Goal: Manage account settings

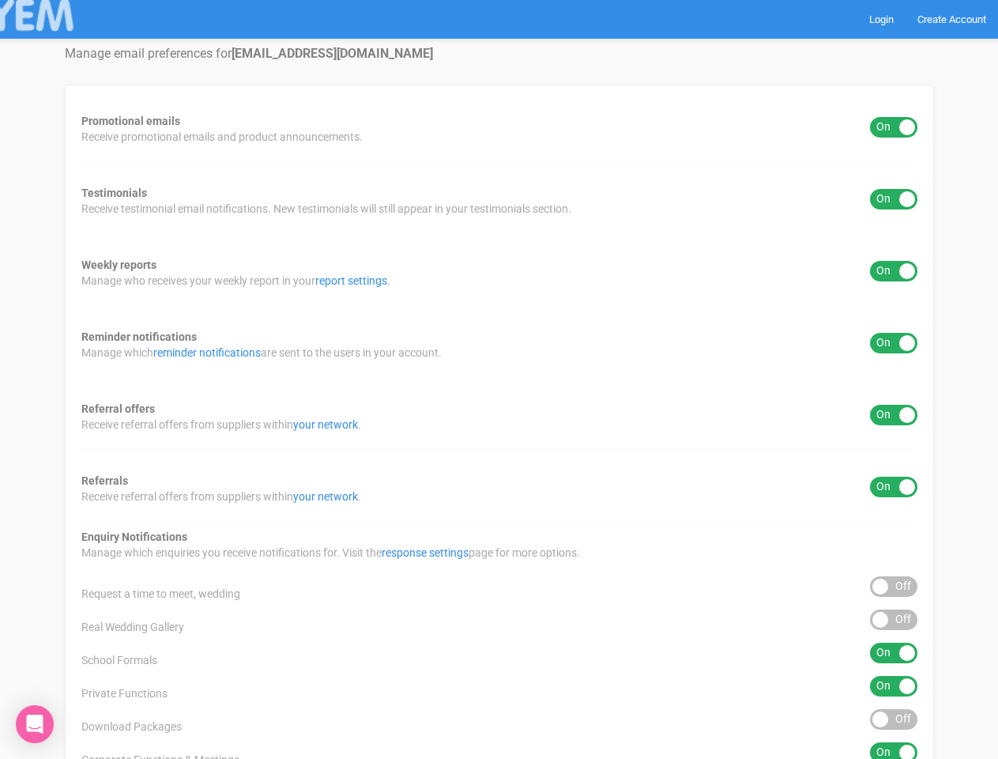
click at [499, 379] on div "Promotional emails ON OFF Receive promotional emails and product announcements.…" at bounding box center [499, 588] width 869 height 1006
click at [894, 127] on div "ON OFF" at bounding box center [893, 127] width 47 height 21
click at [894, 199] on div "ON OFF" at bounding box center [893, 199] width 47 height 21
click at [894, 271] on div "ON OFF" at bounding box center [893, 271] width 47 height 21
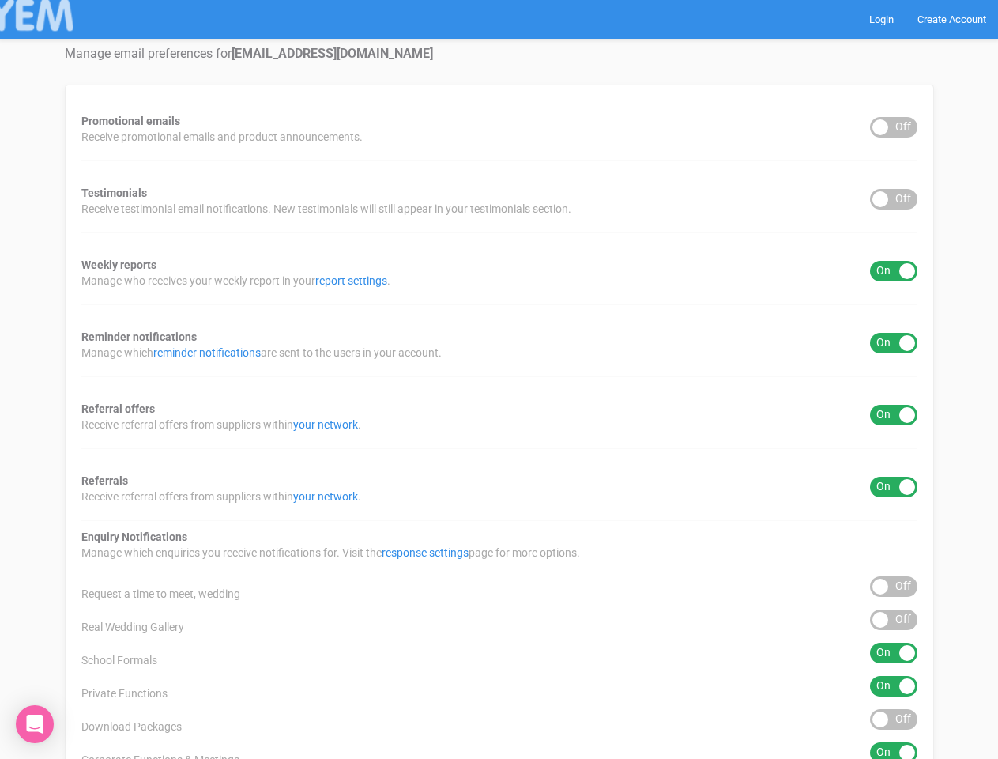
click at [894, 343] on div "ON OFF" at bounding box center [893, 343] width 47 height 21
click at [894, 415] on div "ON OFF" at bounding box center [893, 415] width 47 height 21
click at [894, 487] on div "ON OFF" at bounding box center [893, 486] width 47 height 21
click at [894, 586] on div "ON OFF" at bounding box center [893, 586] width 47 height 21
click at [894, 619] on div "ON OFF" at bounding box center [893, 619] width 47 height 21
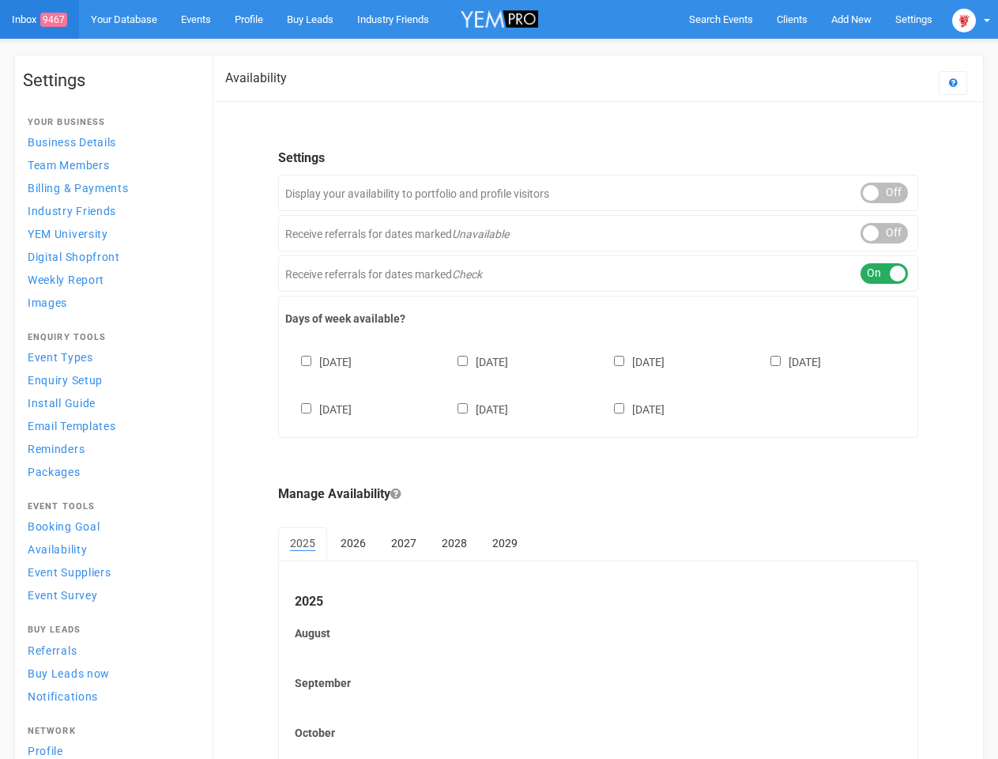
click at [499, 379] on div "[DATE] [DATE] [DATE] [DATE] [DATE] [DATE] [DATE]" at bounding box center [598, 377] width 626 height 95
click at [721, 19] on span "Search Events" at bounding box center [721, 19] width 64 height 12
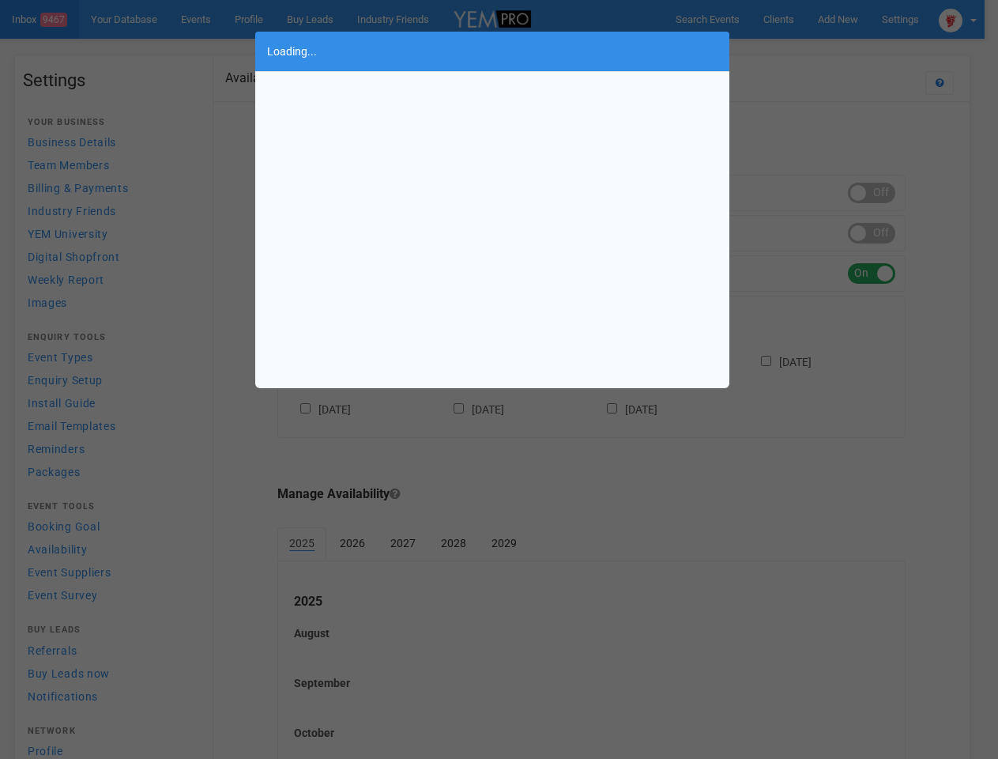
click at [851, 19] on div "Loading..." at bounding box center [499, 379] width 998 height 759
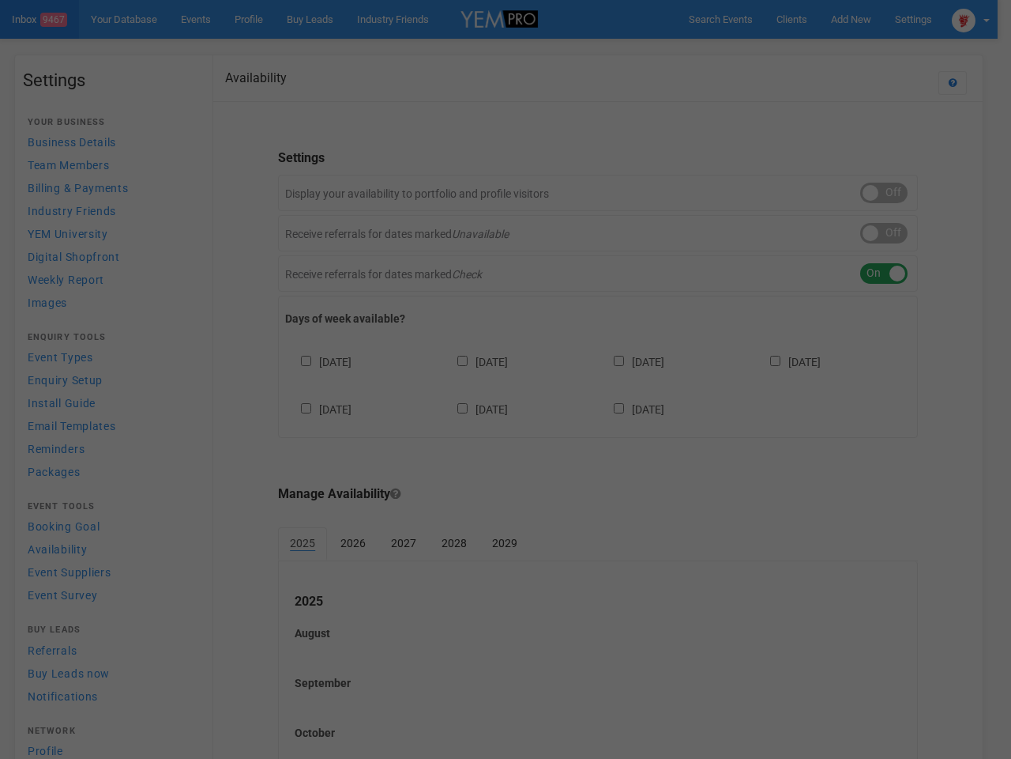
click at [815, 51] on body "Search Events Clients Add New New Client New Event New Enquiry Settings Stamfor…" at bounding box center [505, 482] width 1011 height 964
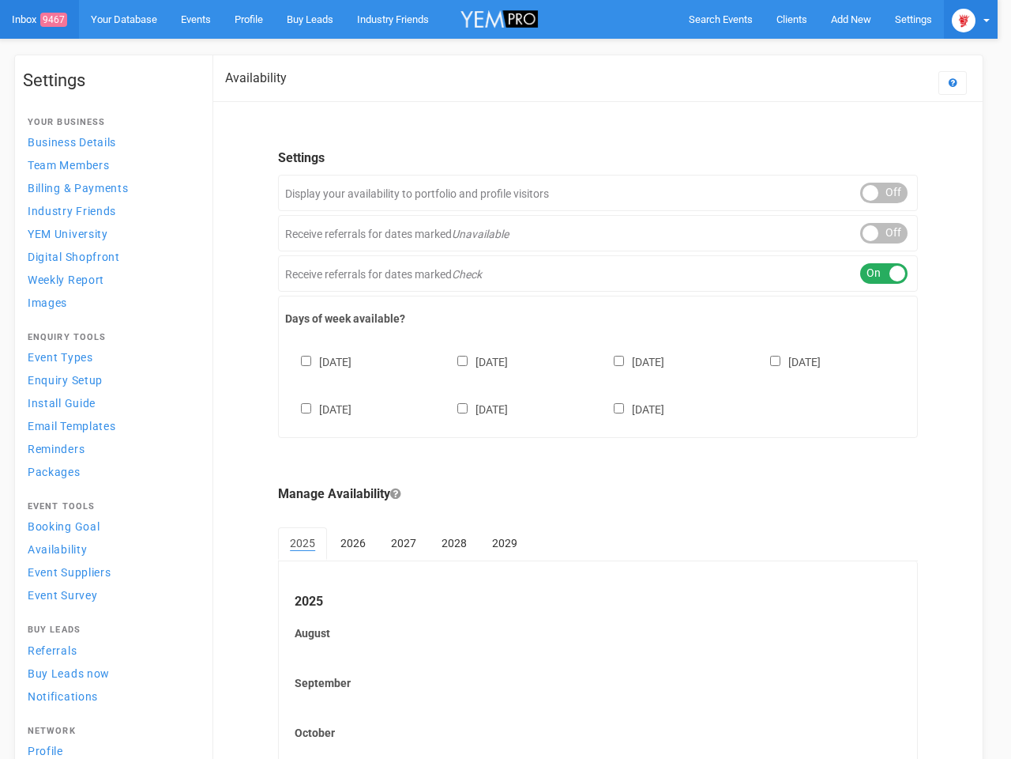
click at [971, 19] on img at bounding box center [964, 21] width 24 height 24
click at [884, 193] on div "ON OFF" at bounding box center [883, 193] width 47 height 21
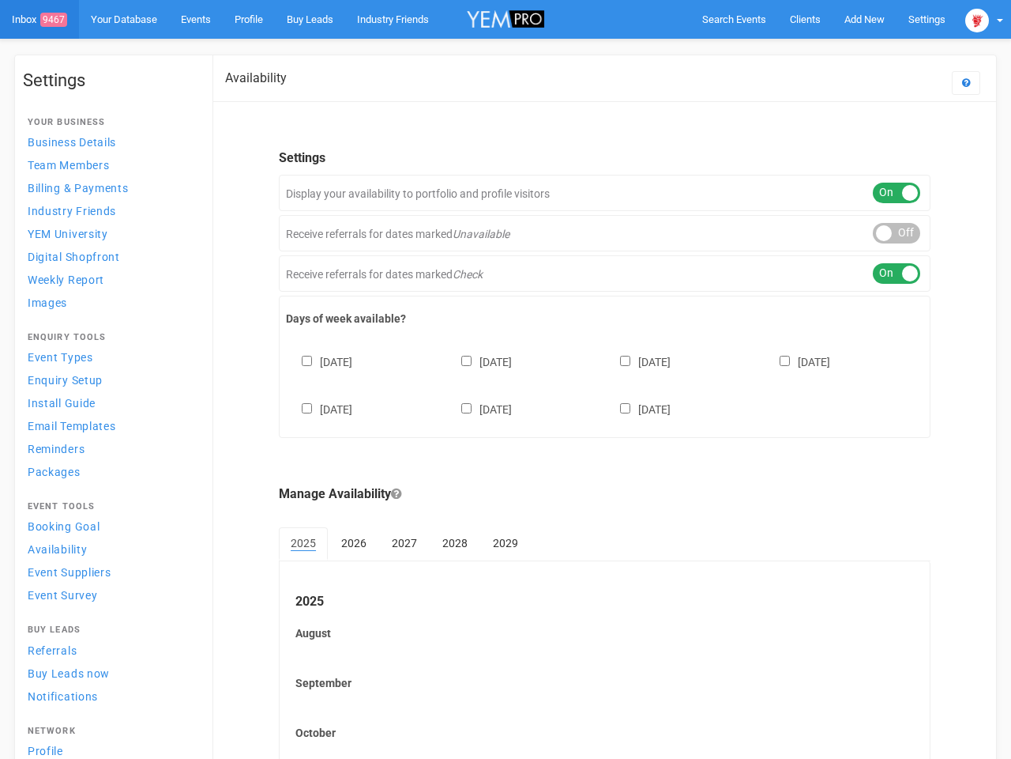
click at [884, 233] on div "ON OFF" at bounding box center [896, 233] width 47 height 21
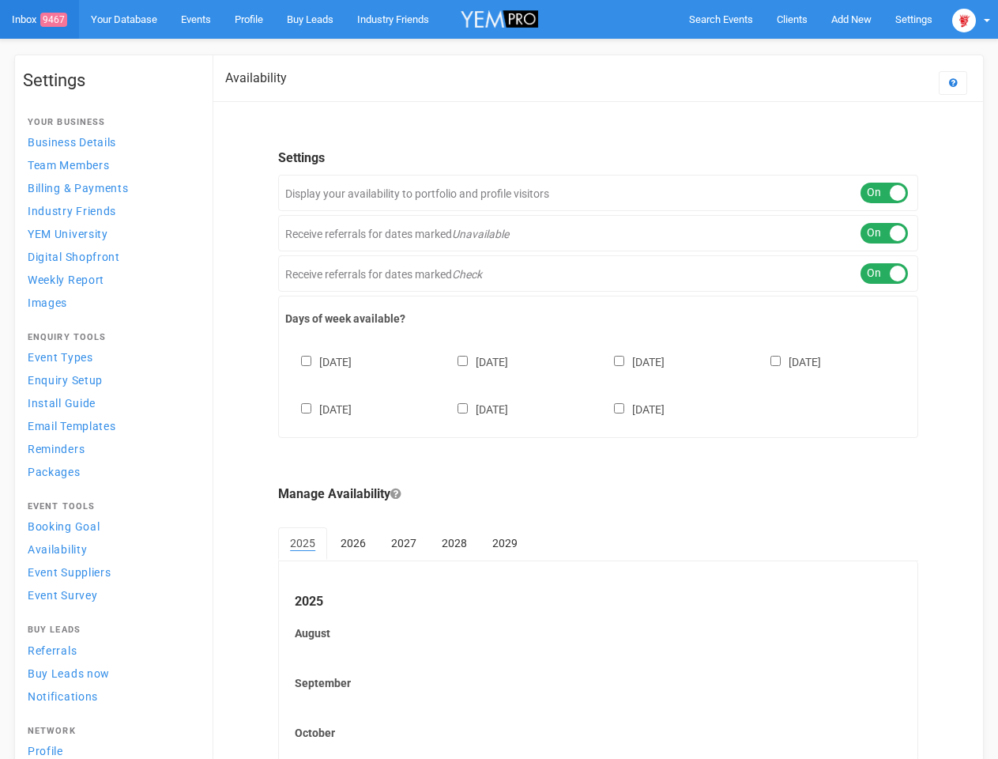
click at [884, 273] on div "ON OFF" at bounding box center [883, 273] width 47 height 21
click at [598, 383] on div "[DATE] [DATE] [DATE] [DATE] [DATE] [DATE] [DATE]" at bounding box center [598, 377] width 626 height 95
click at [499, 379] on div "[DATE] [DATE] [DATE] [DATE] [DATE] [DATE] [DATE]" at bounding box center [598, 377] width 626 height 95
click at [721, 19] on span "Search Events" at bounding box center [721, 19] width 64 height 12
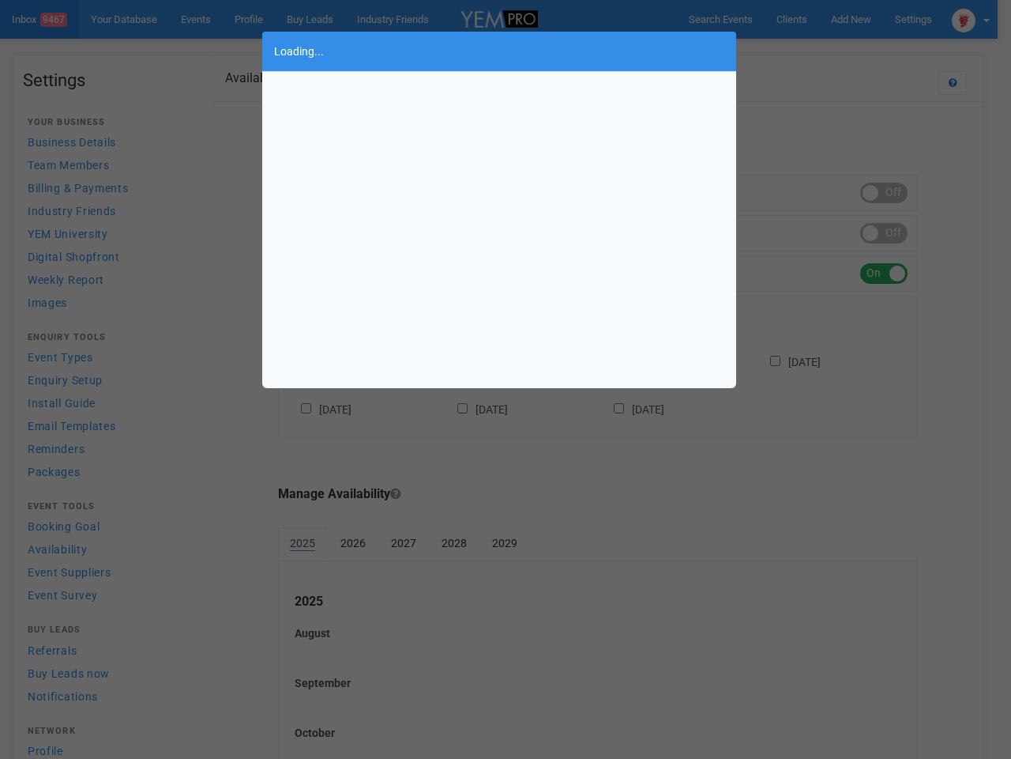
click at [851, 19] on div "Loading..." at bounding box center [505, 379] width 1011 height 759
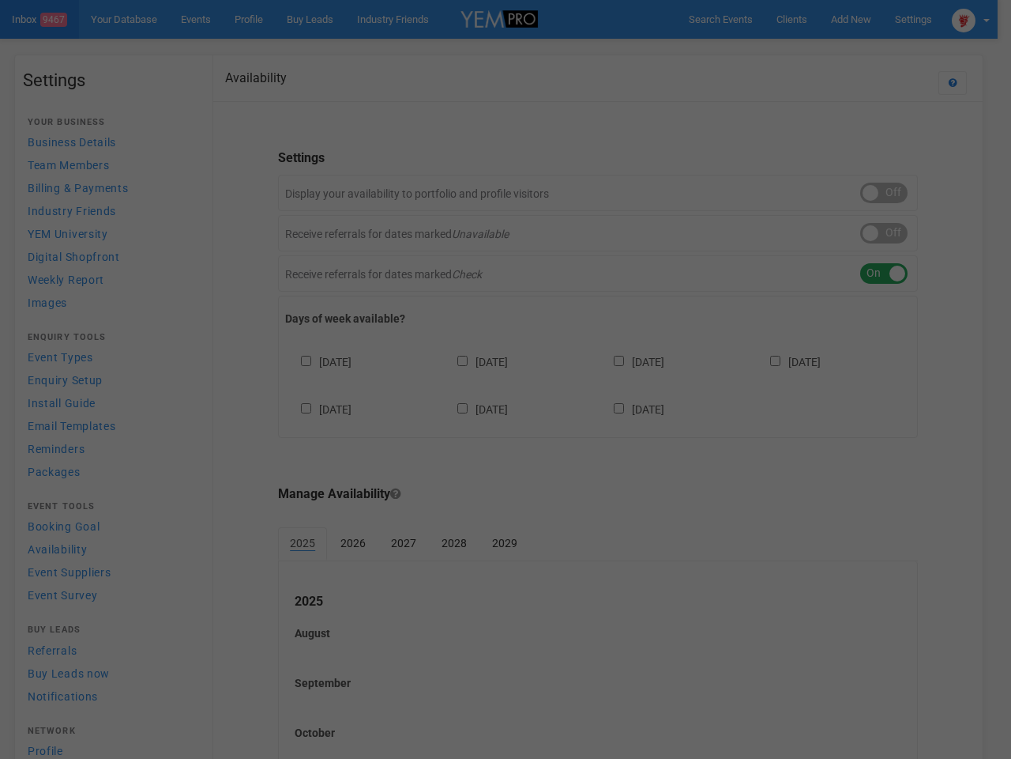
click at [815, 51] on div "Loading..." at bounding box center [505, 379] width 1011 height 759
click at [971, 19] on div at bounding box center [505, 379] width 1011 height 759
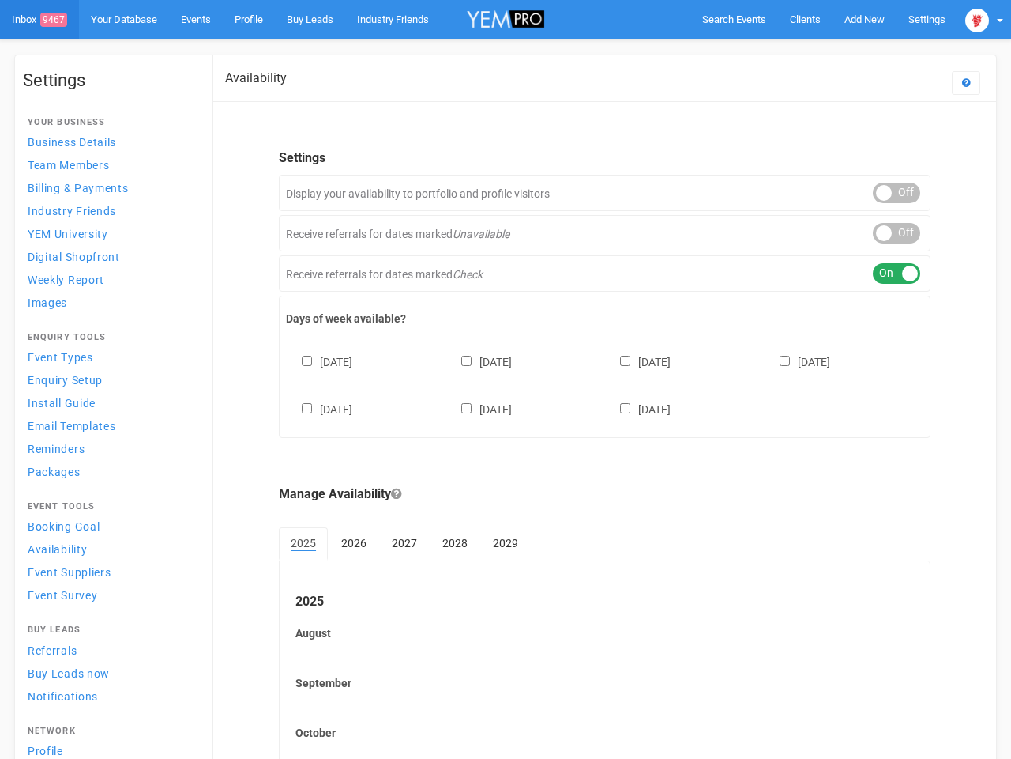
click at [884, 193] on div "ON OFF" at bounding box center [896, 193] width 47 height 21
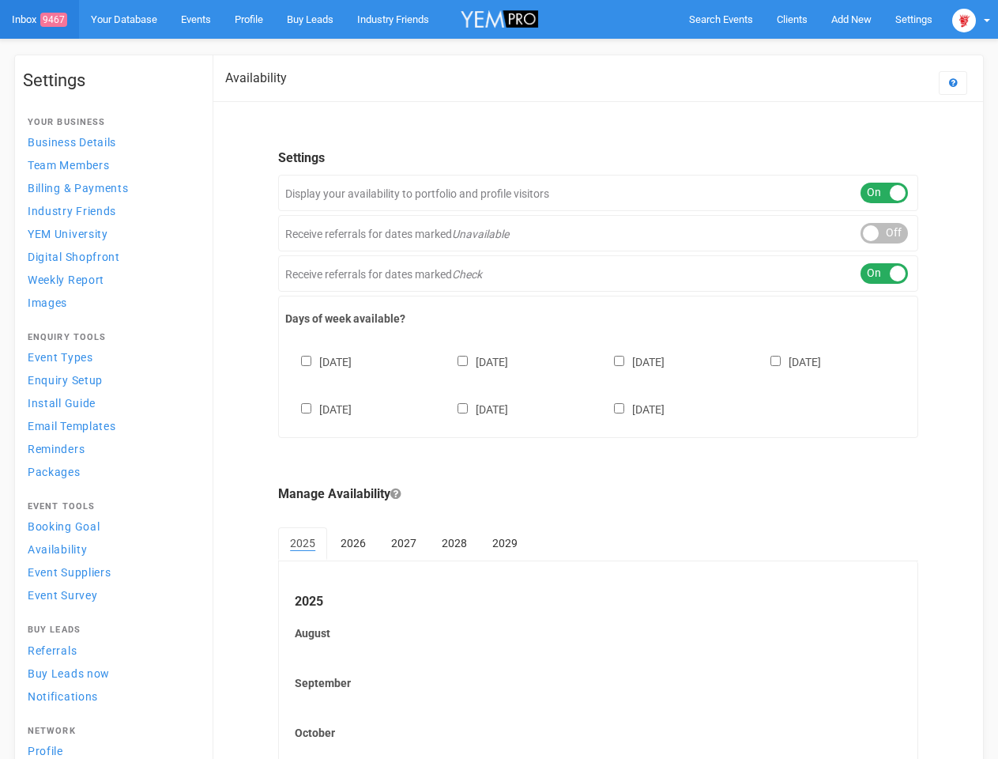
click at [884, 233] on div "ON OFF" at bounding box center [883, 233] width 47 height 21
click at [884, 273] on div "ON OFF" at bounding box center [883, 273] width 47 height 21
click at [598, 383] on div "[DATE] [DATE] [DATE] [DATE] [DATE] [DATE] [DATE]" at bounding box center [598, 377] width 626 height 95
click at [499, 379] on div "[DATE] [DATE] [DATE] [DATE] [DATE] [DATE] [DATE]" at bounding box center [598, 377] width 626 height 95
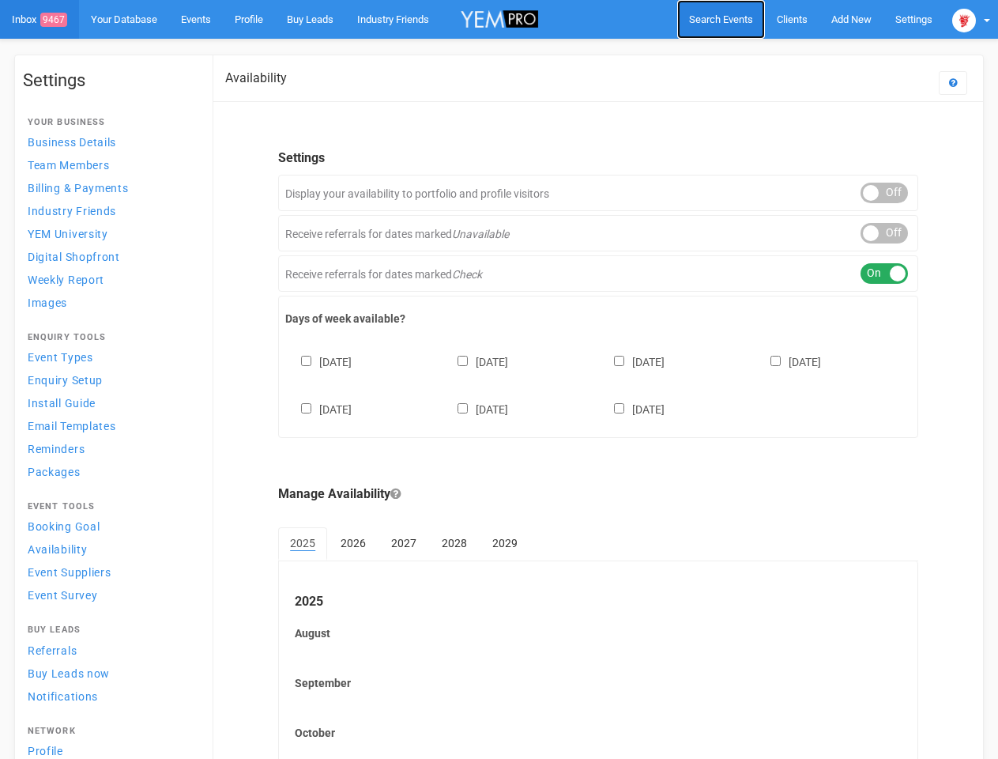
click at [721, 19] on span "Search Events" at bounding box center [721, 19] width 64 height 12
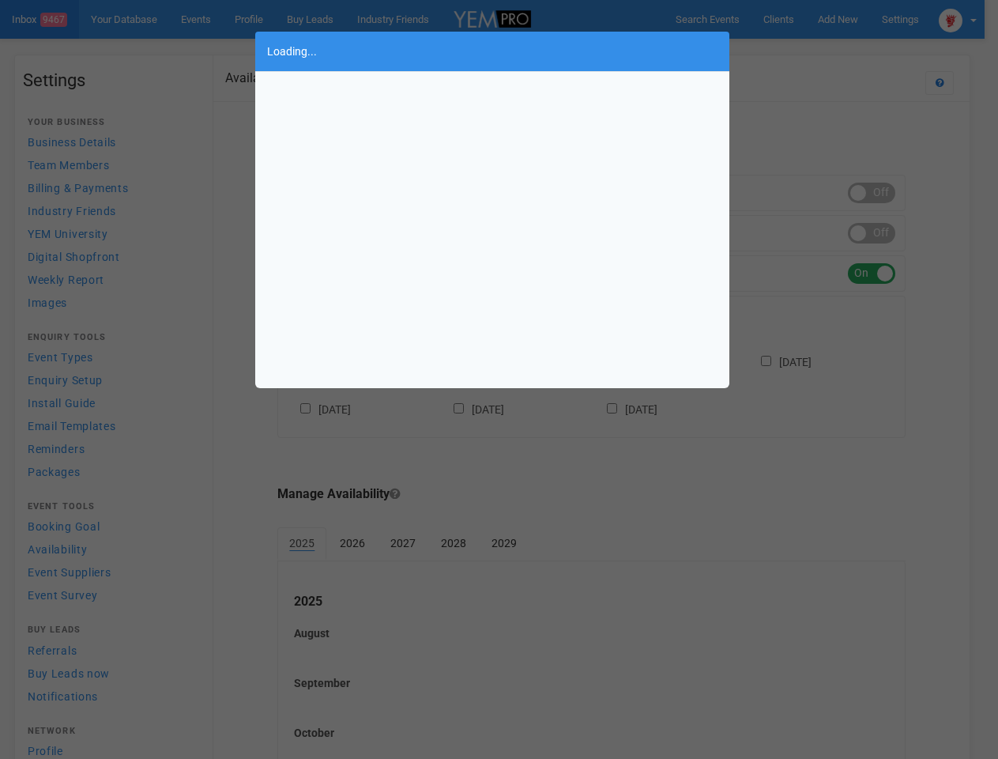
click at [851, 19] on div "Loading..." at bounding box center [499, 379] width 998 height 759
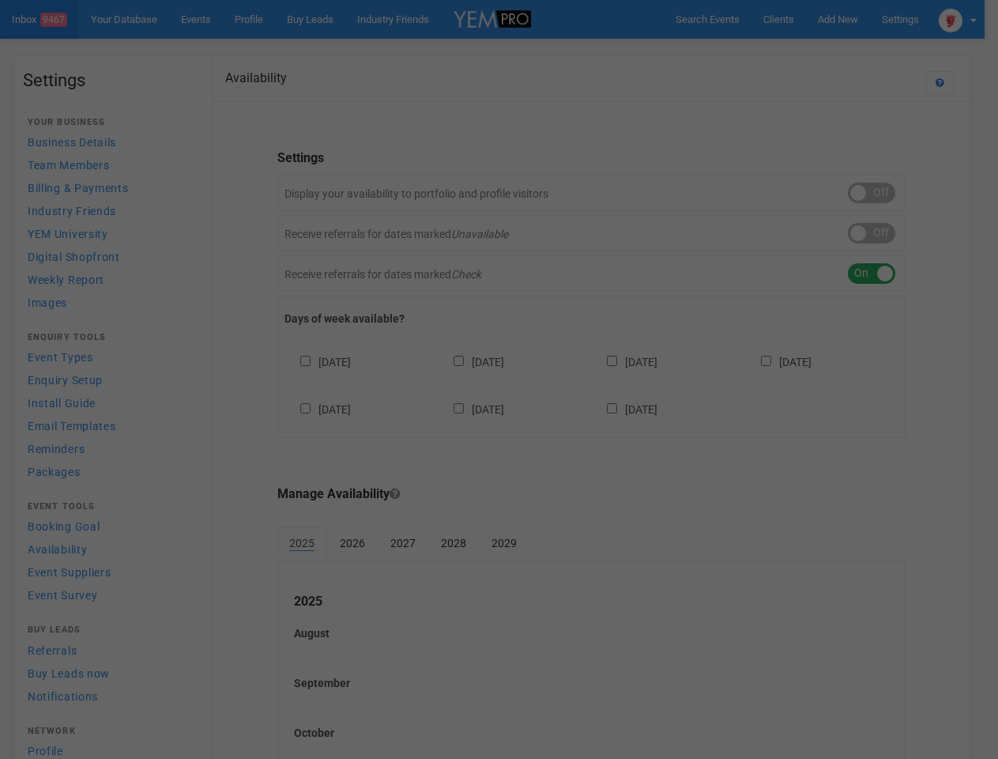
click at [815, 51] on div "Loading..." at bounding box center [499, 379] width 998 height 759
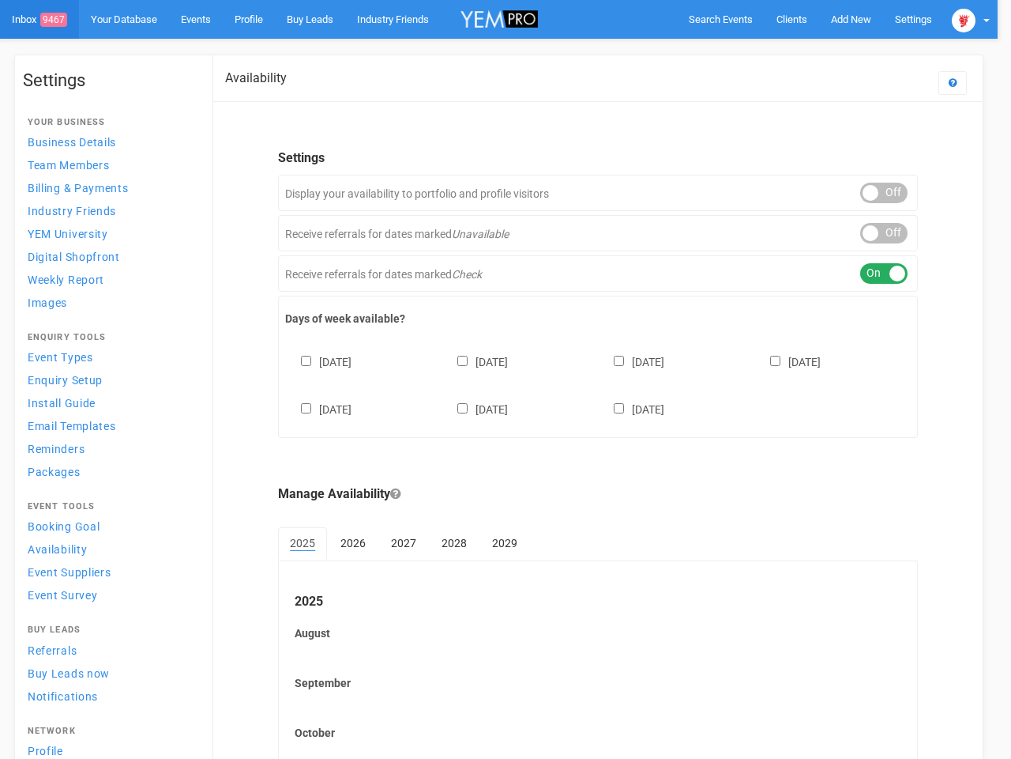
click at [971, 19] on div at bounding box center [505, 379] width 1011 height 759
click at [884, 193] on div at bounding box center [505, 379] width 1011 height 759
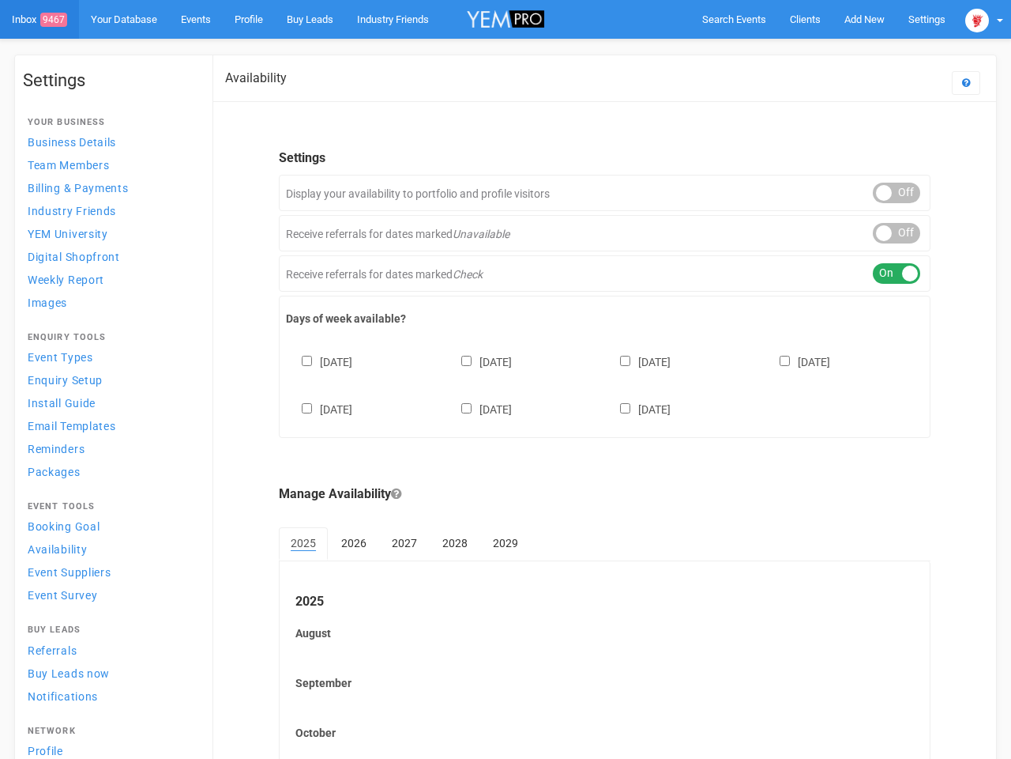
click at [884, 233] on div "ON OFF" at bounding box center [896, 233] width 47 height 21
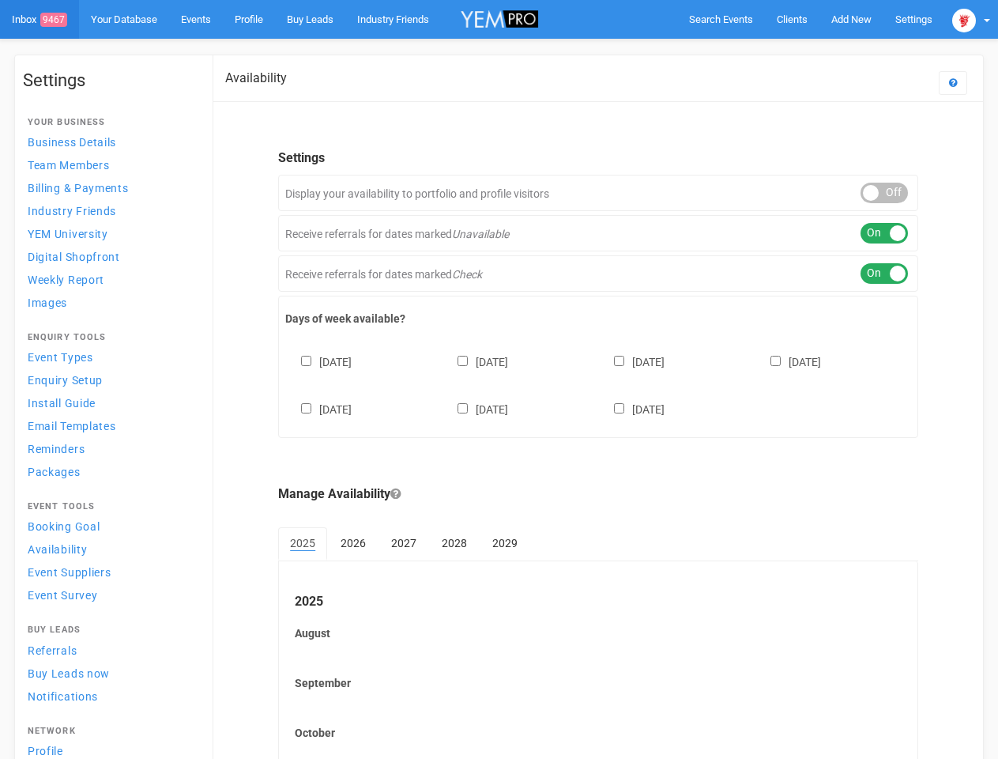
click at [884, 273] on div "ON OFF" at bounding box center [883, 273] width 47 height 21
click at [598, 383] on div "[DATE] [DATE] [DATE] [DATE] [DATE] [DATE] [DATE]" at bounding box center [598, 377] width 626 height 95
